Goal: Transaction & Acquisition: Purchase product/service

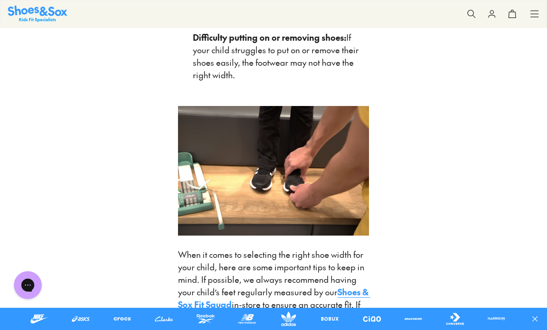
scroll to position [1026, 0]
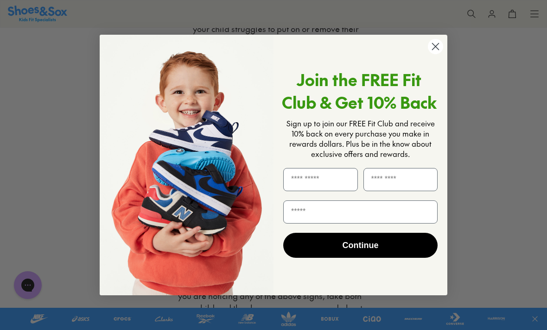
click at [434, 50] on icon "Close dialog" at bounding box center [435, 47] width 6 height 6
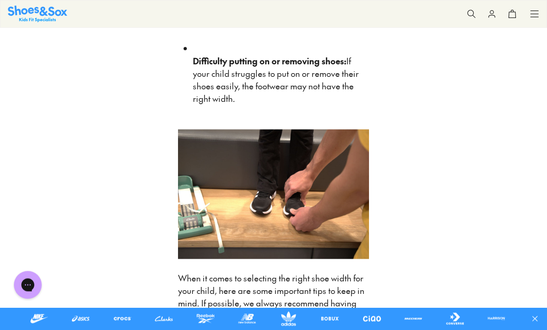
scroll to position [933, 0]
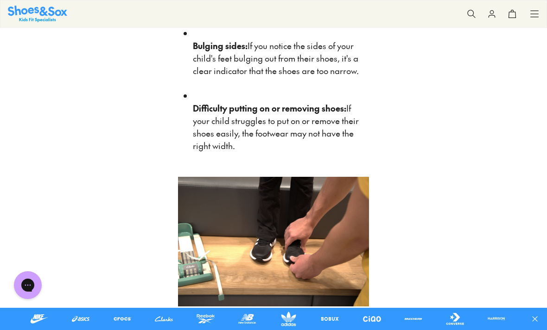
click at [532, 14] on use at bounding box center [534, 14] width 8 height 6
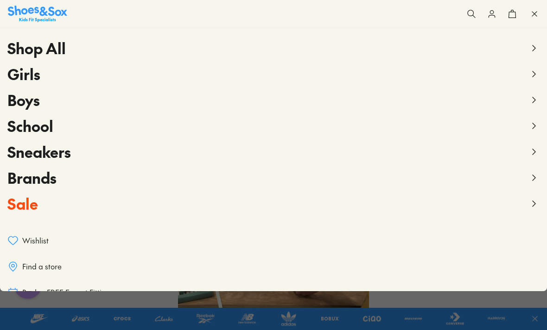
scroll to position [914, 0]
click at [25, 104] on span "Boys" at bounding box center [23, 99] width 32 height 21
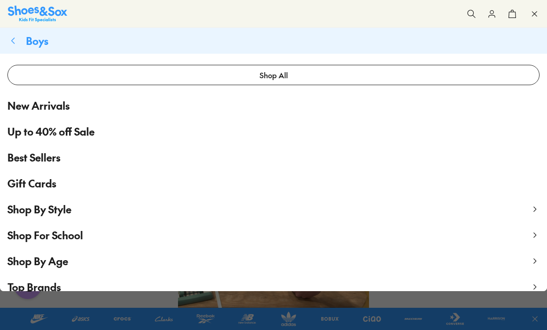
click at [53, 262] on span "Shop By Age" at bounding box center [37, 261] width 61 height 14
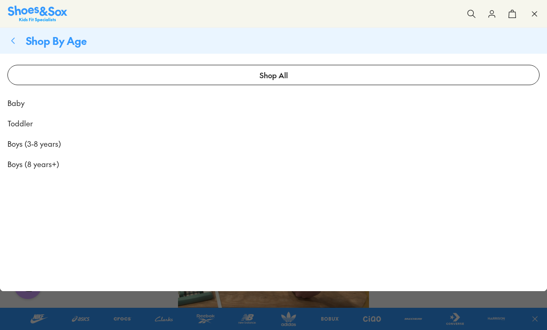
click at [15, 123] on span "Toddler" at bounding box center [19, 123] width 25 height 11
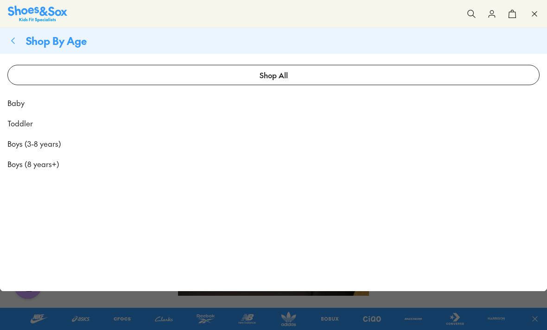
click at [24, 146] on span "Boys (3-8 years)" at bounding box center [34, 143] width 54 height 11
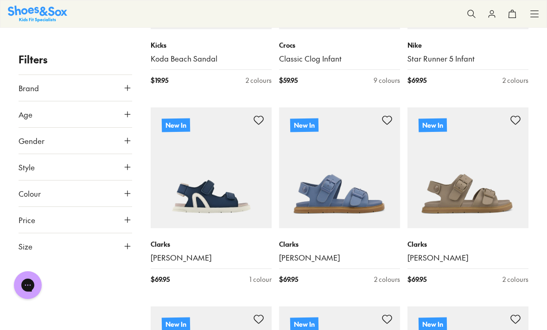
scroll to position [1291, 0]
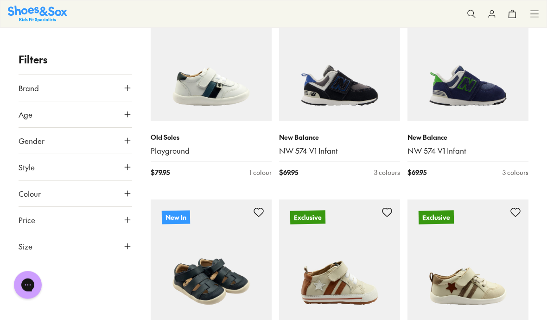
scroll to position [1582, 0]
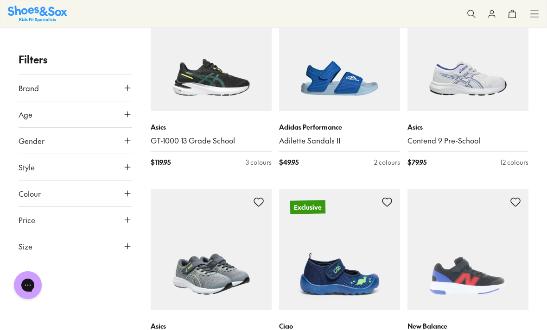
scroll to position [1844, 0]
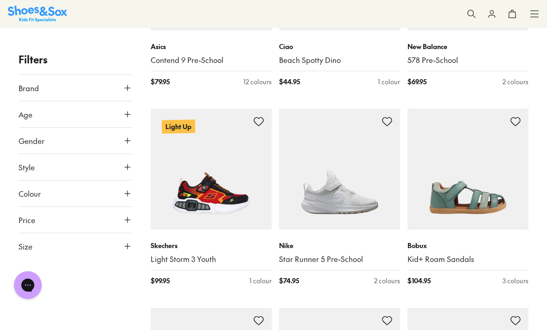
scroll to position [2126, 0]
